Goal: Book appointment/travel/reservation

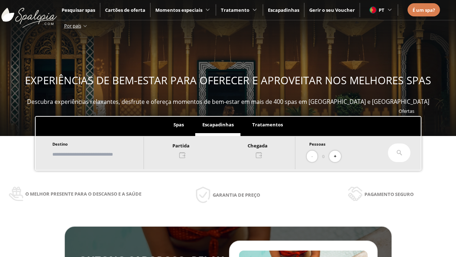
click at [101, 154] on input "text" at bounding box center [94, 154] width 89 height 12
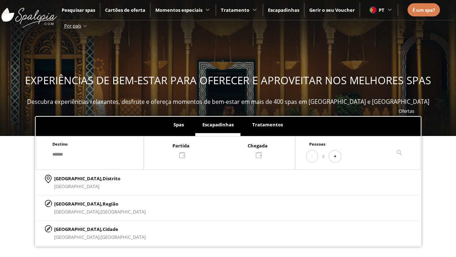
type input "******"
click at [71, 229] on p "[GEOGRAPHIC_DATA], Cidade" at bounding box center [100, 229] width 92 height 8
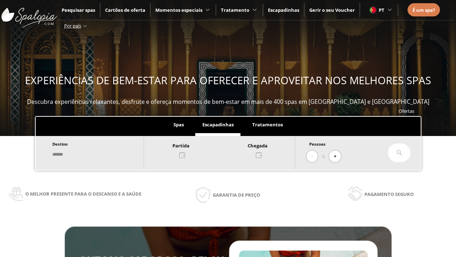
click at [227, 149] on div at bounding box center [219, 149] width 151 height 17
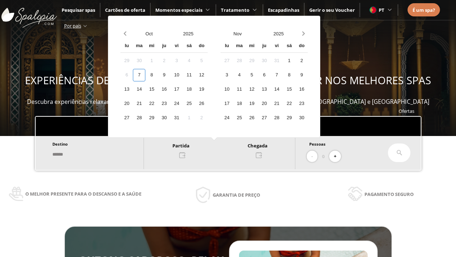
click at [170, 75] on div "9" at bounding box center [164, 75] width 12 height 12
click at [183, 75] on div "10" at bounding box center [176, 75] width 12 height 12
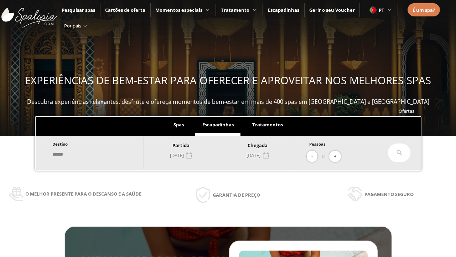
click at [338, 156] on button "+" at bounding box center [335, 156] width 12 height 12
click at [400, 153] on icon at bounding box center [400, 153] width 6 height 6
